Goal: Communication & Community: Share content

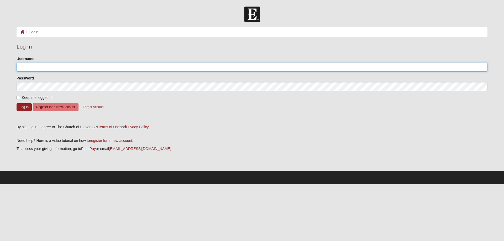
click at [44, 69] on input "Username" at bounding box center [252, 67] width 470 height 9
type input "karey99"
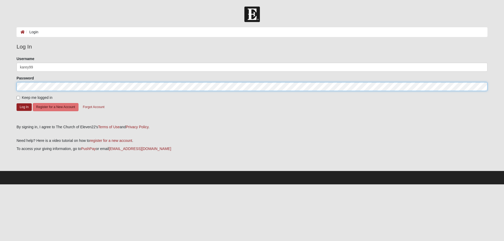
click at [17, 103] on button "Log In" at bounding box center [24, 107] width 15 height 8
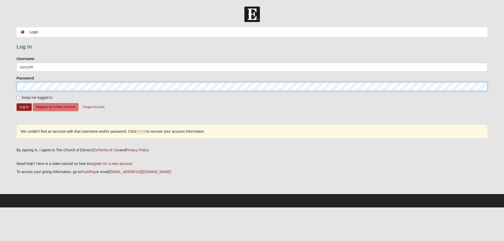
click at [17, 103] on button "Log In" at bounding box center [24, 107] width 15 height 8
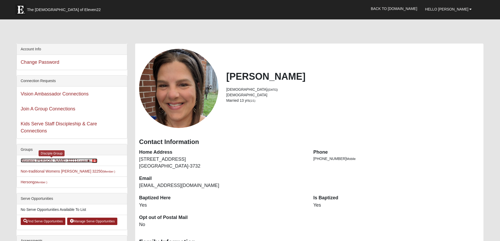
click at [48, 161] on link "Womens Gooden 32211 (Leader ) 1" at bounding box center [59, 160] width 77 height 4
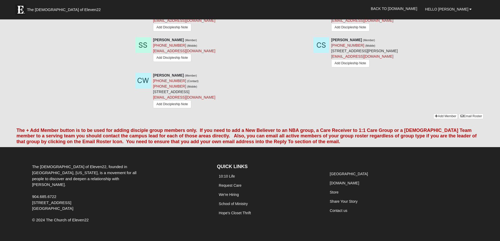
scroll to position [551, 0]
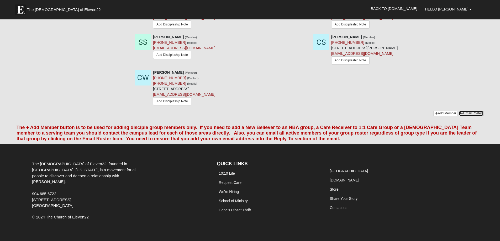
click at [474, 115] on link "Email Roster" at bounding box center [470, 114] width 25 height 6
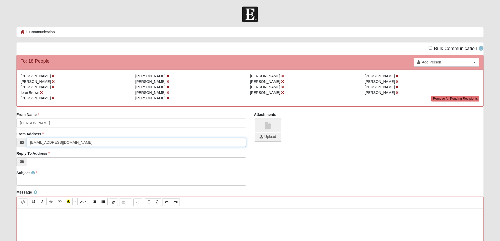
drag, startPoint x: 68, startPoint y: 144, endPoint x: 26, endPoint y: 141, distance: 42.3
click at [26, 141] on div "[EMAIL_ADDRESS][DOMAIN_NAME]" at bounding box center [131, 142] width 229 height 9
type input "[EMAIL_ADDRESS][DOMAIN_NAME]"
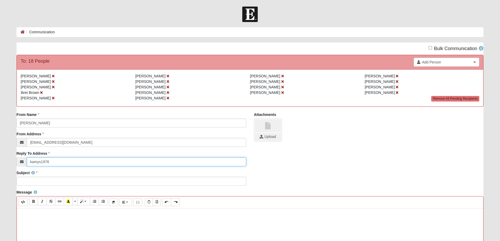
type input "[EMAIL_ADDRESS][DOMAIN_NAME]"
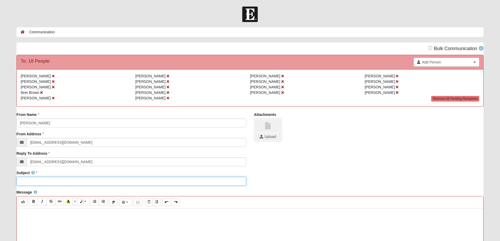
click at [48, 178] on input "Subject" at bounding box center [131, 181] width 229 height 9
click at [48, 181] on input "Subject" at bounding box center [131, 181] width 229 height 9
paste input "[PERSON_NAME]: Still Small Voice"
type input "[PERSON_NAME]: Still Small Voice"
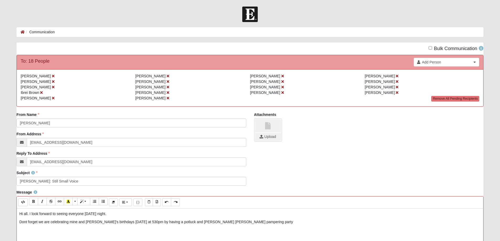
click at [25, 222] on p "Dont forget we are celebrating mine and [PERSON_NAME]'s birthdays [DATE] at 530…" at bounding box center [249, 222] width 461 height 6
click at [236, 223] on p "Don't forget we are celebrating mine and [PERSON_NAME]'s birthdays [DATE] at 53…" at bounding box center [249, 222] width 461 height 6
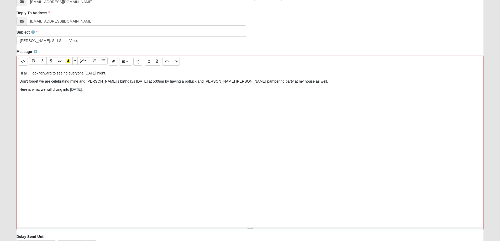
scroll to position [157, 0]
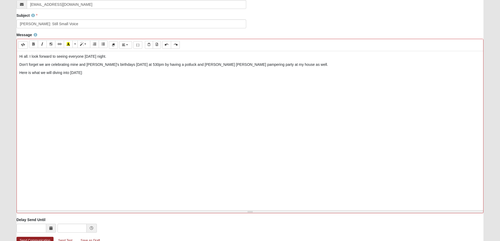
click at [6, 97] on form "Hello [PERSON_NAME] My Account Log Out Communication Communication Error" at bounding box center [250, 61] width 500 height 424
click at [22, 80] on p at bounding box center [249, 81] width 461 height 6
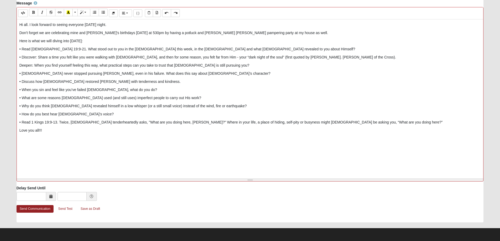
scroll to position [190, 0]
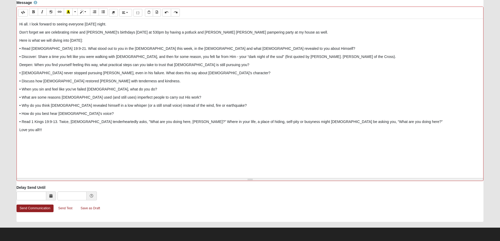
click at [34, 204] on div "Bulk Communication To: 18 People Add Person Search Name Address Phone Email" at bounding box center [250, 37] width 467 height 369
click at [35, 210] on link "Send Communication" at bounding box center [35, 209] width 37 height 8
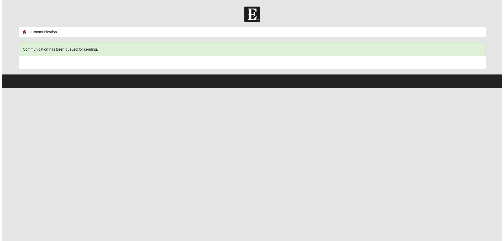
scroll to position [0, 0]
